Goal: Task Accomplishment & Management: Use online tool/utility

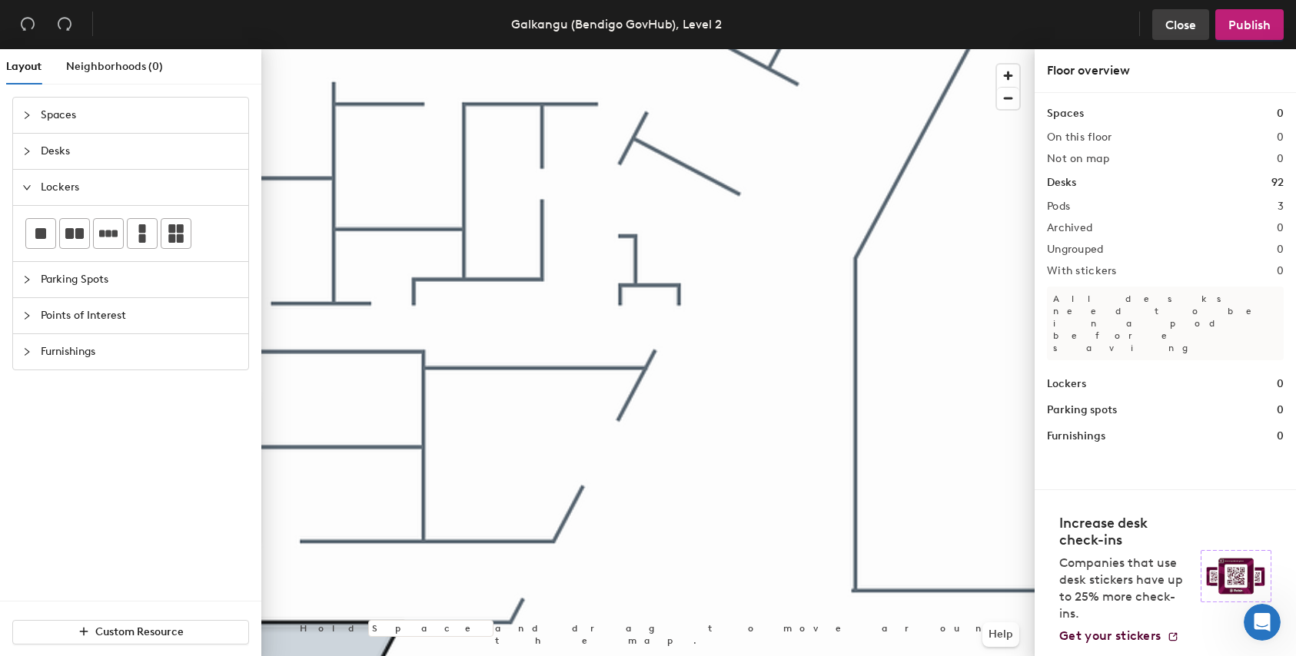
click at [1183, 30] on span "Close" at bounding box center [1180, 25] width 31 height 15
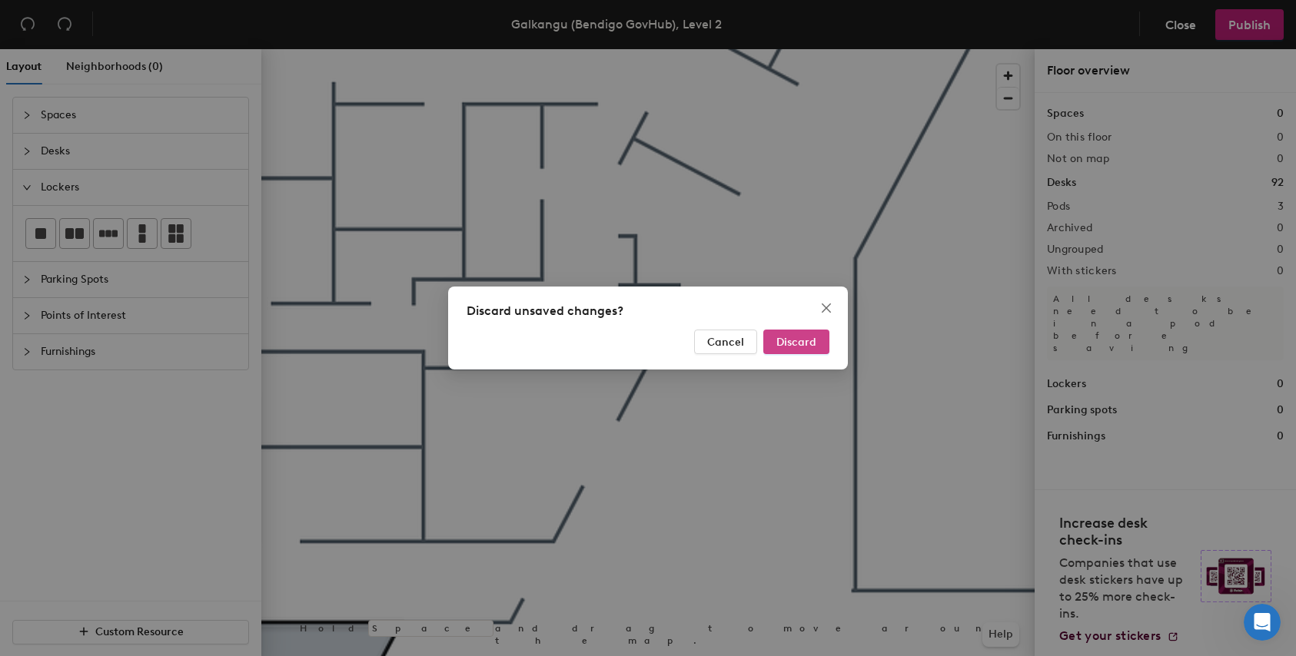
click at [792, 341] on span "Discard" at bounding box center [796, 342] width 40 height 13
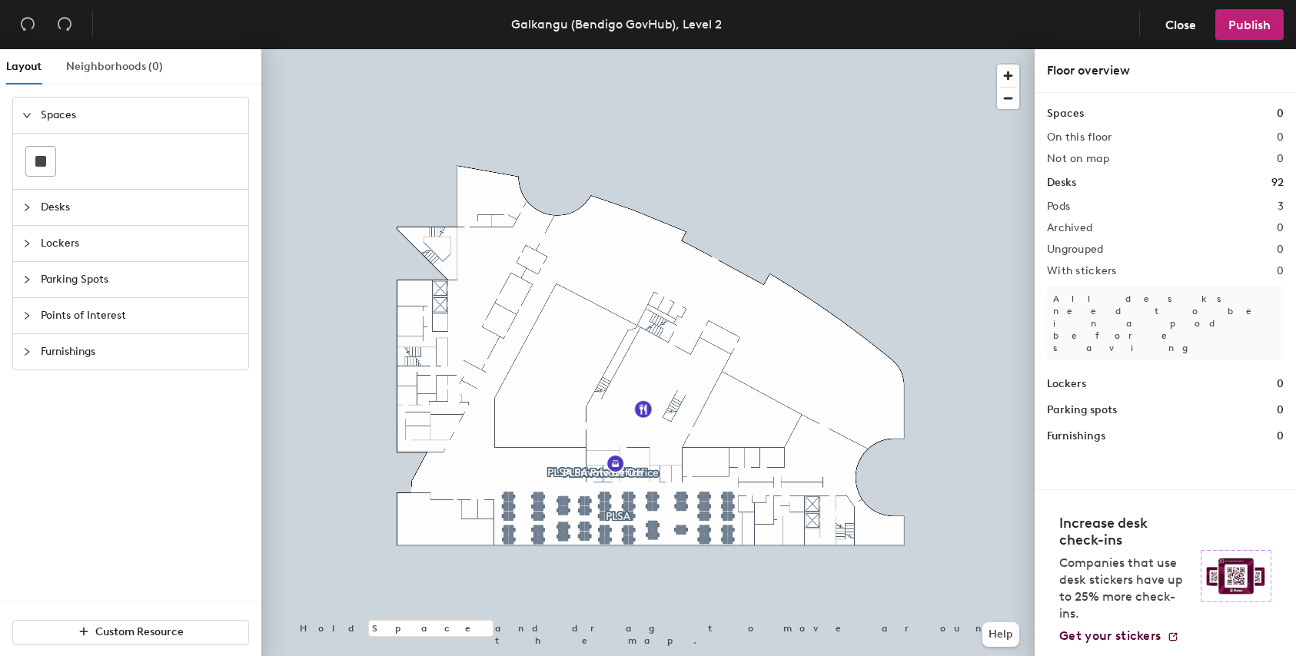
click at [147, 77] on div "Neighborhoods (0)" at bounding box center [114, 66] width 97 height 35
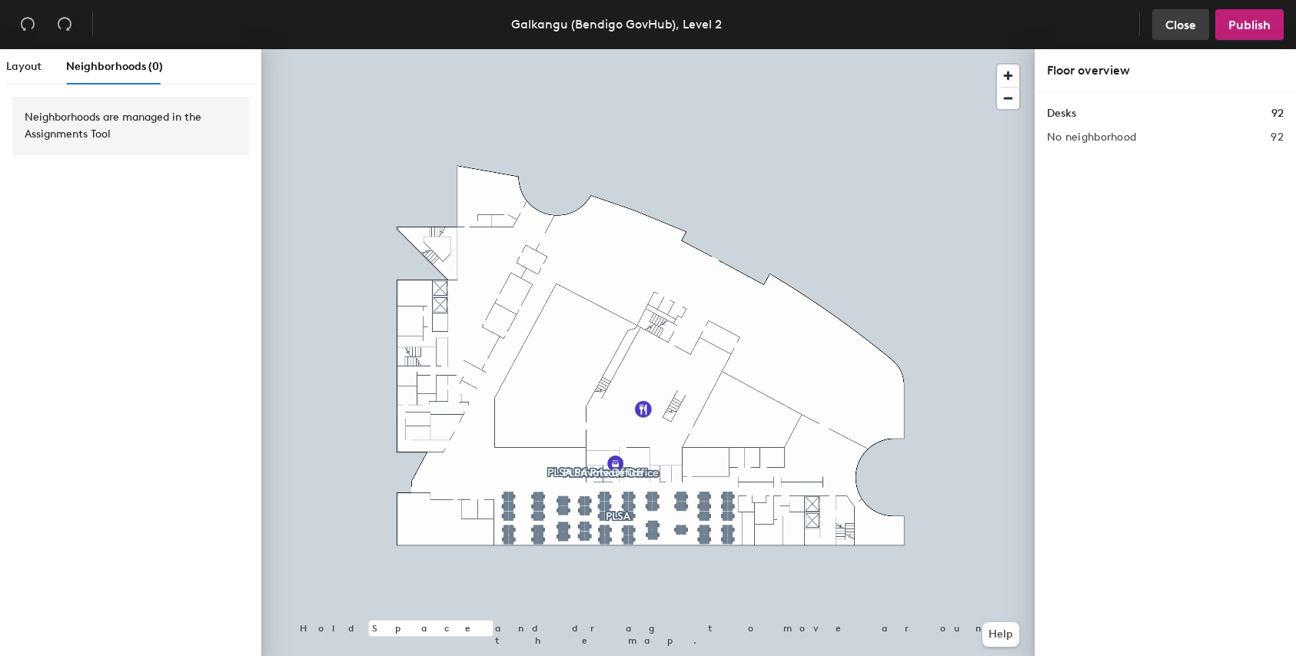
click at [1189, 28] on span "Close" at bounding box center [1180, 25] width 31 height 15
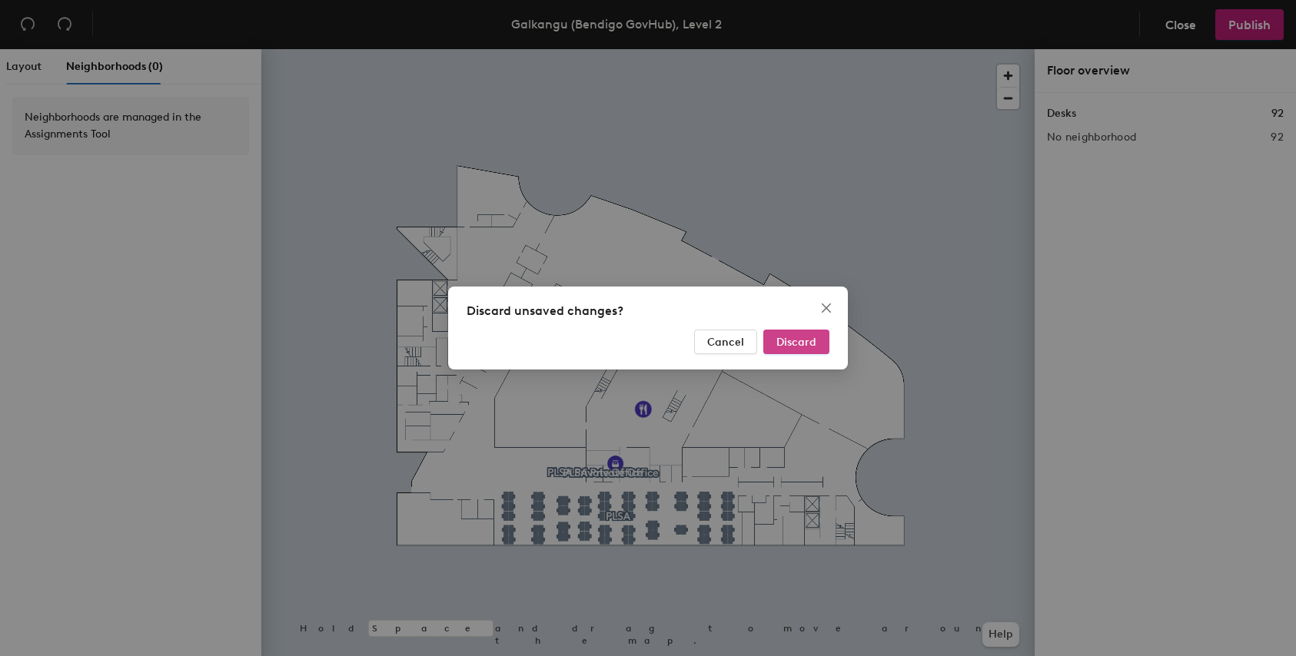
click at [801, 333] on button "Discard" at bounding box center [796, 342] width 66 height 25
